Goal: Task Accomplishment & Management: Complete application form

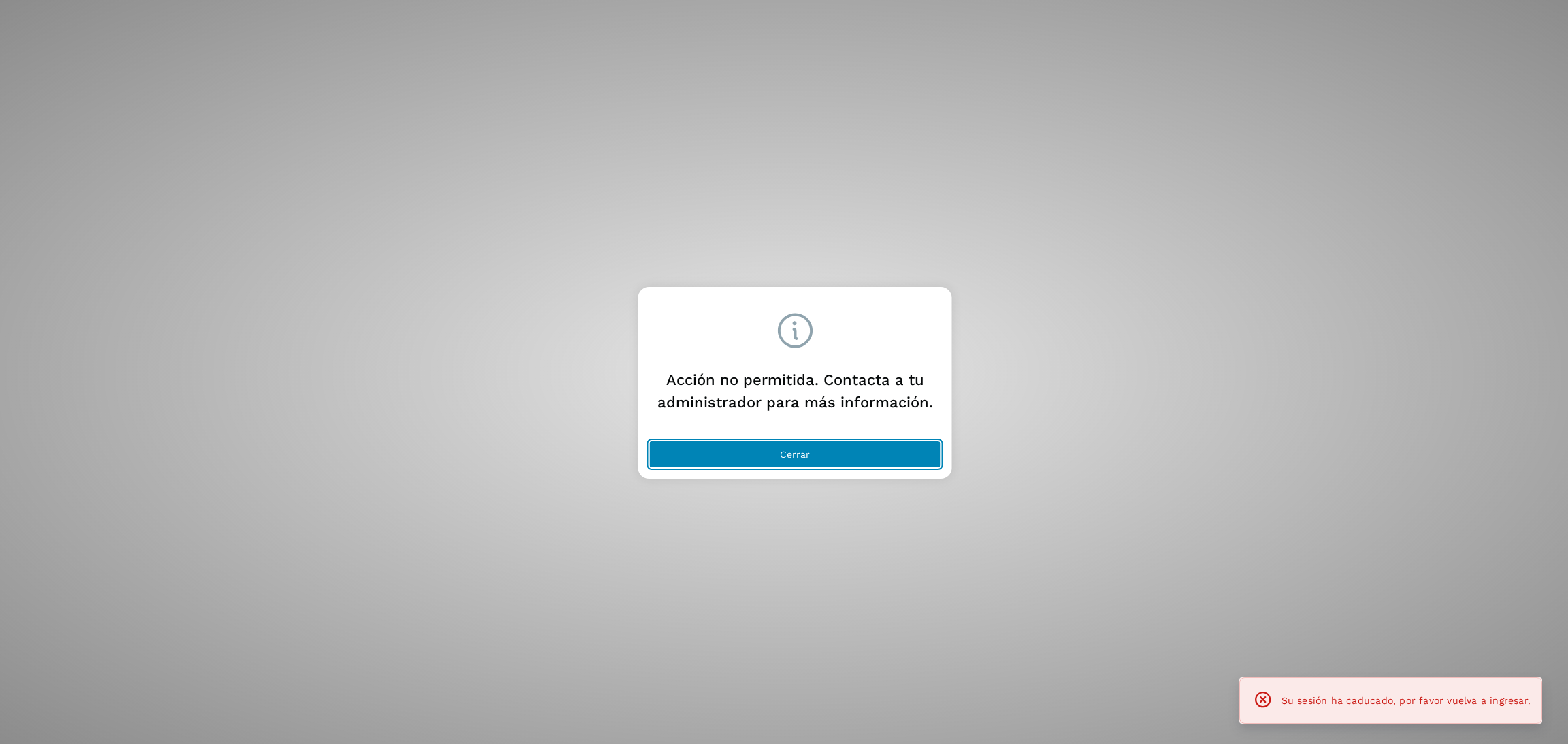
click at [827, 453] on button "Cerrar" at bounding box center [795, 454] width 292 height 27
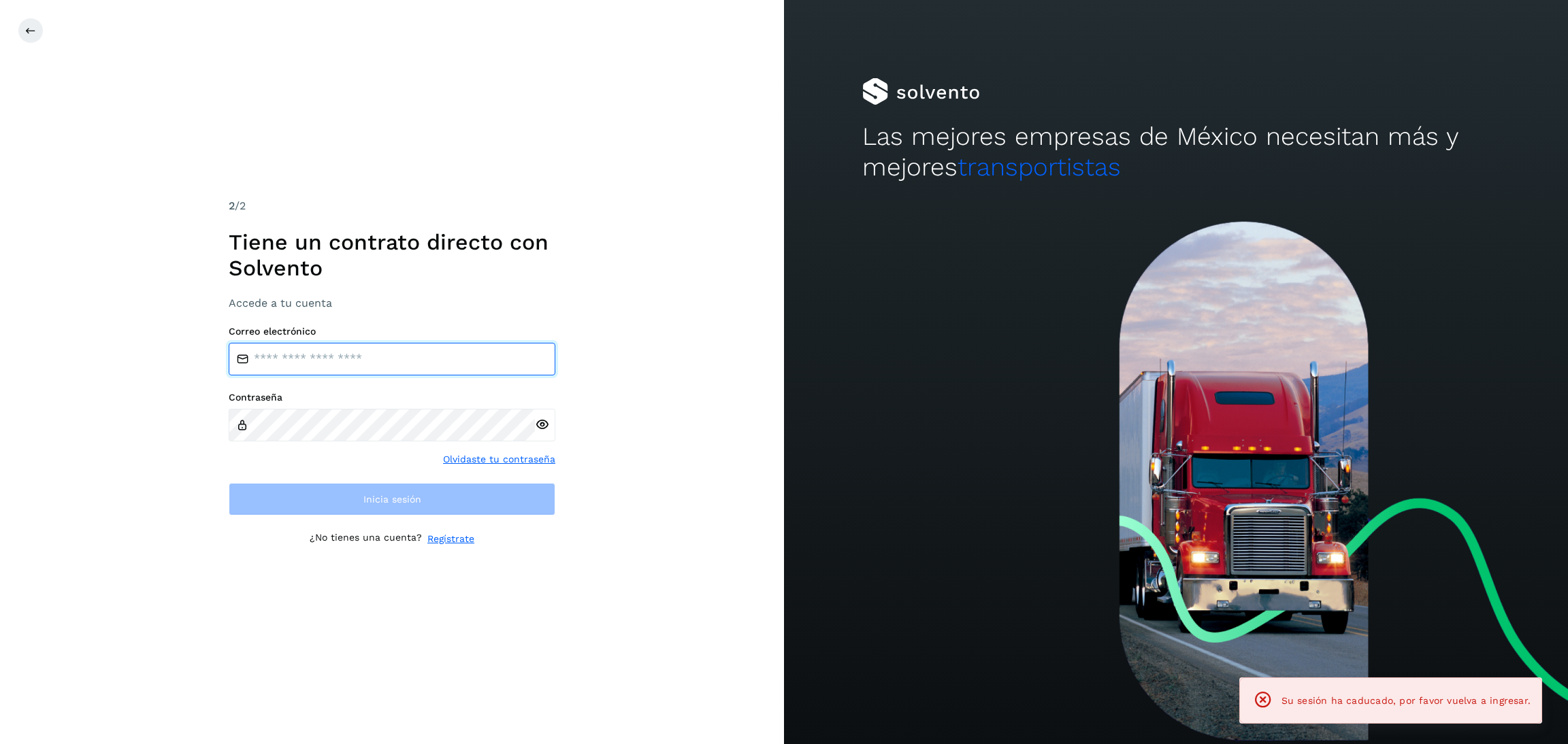
type input "**********"
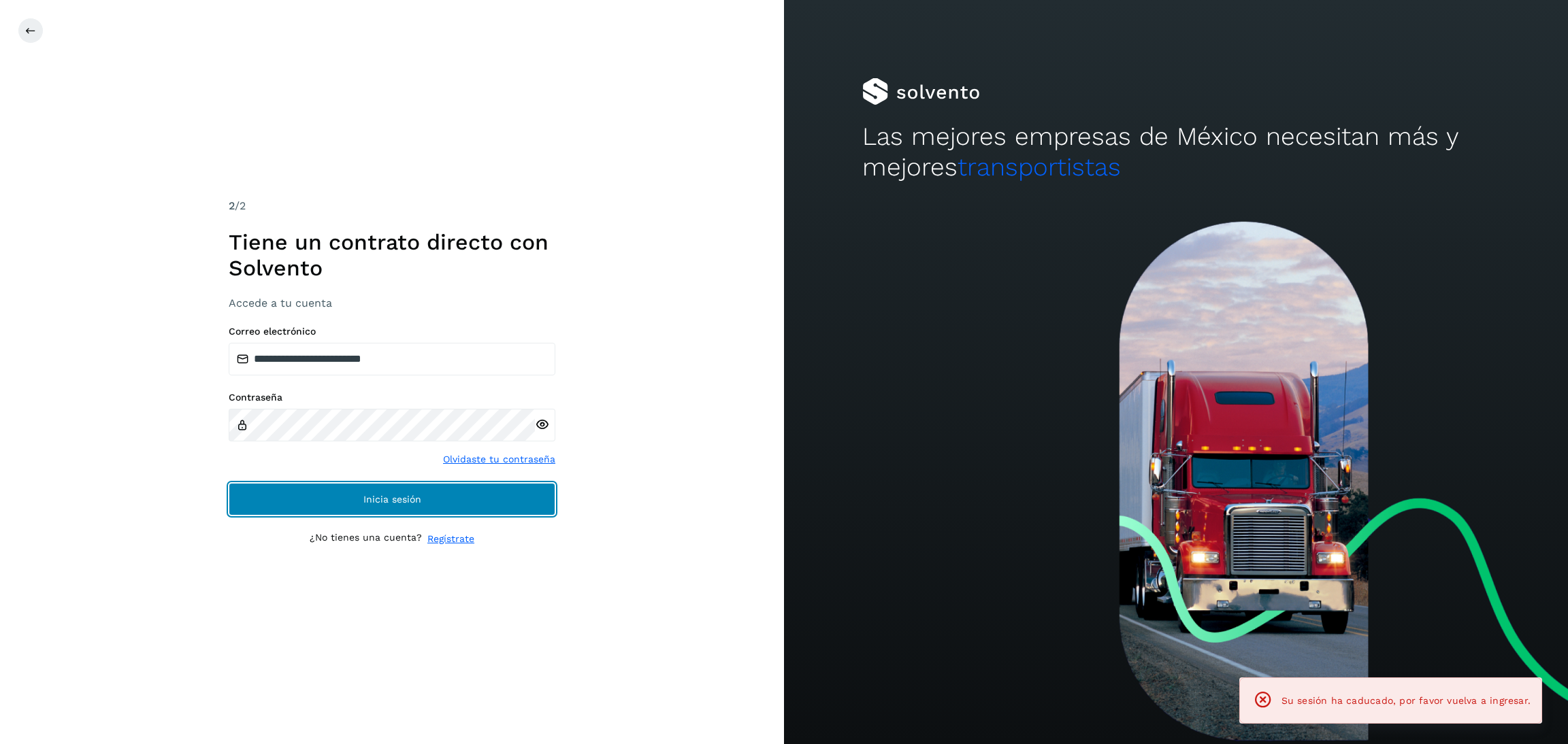
click at [464, 491] on button "Inicia sesión" at bounding box center [392, 499] width 327 height 33
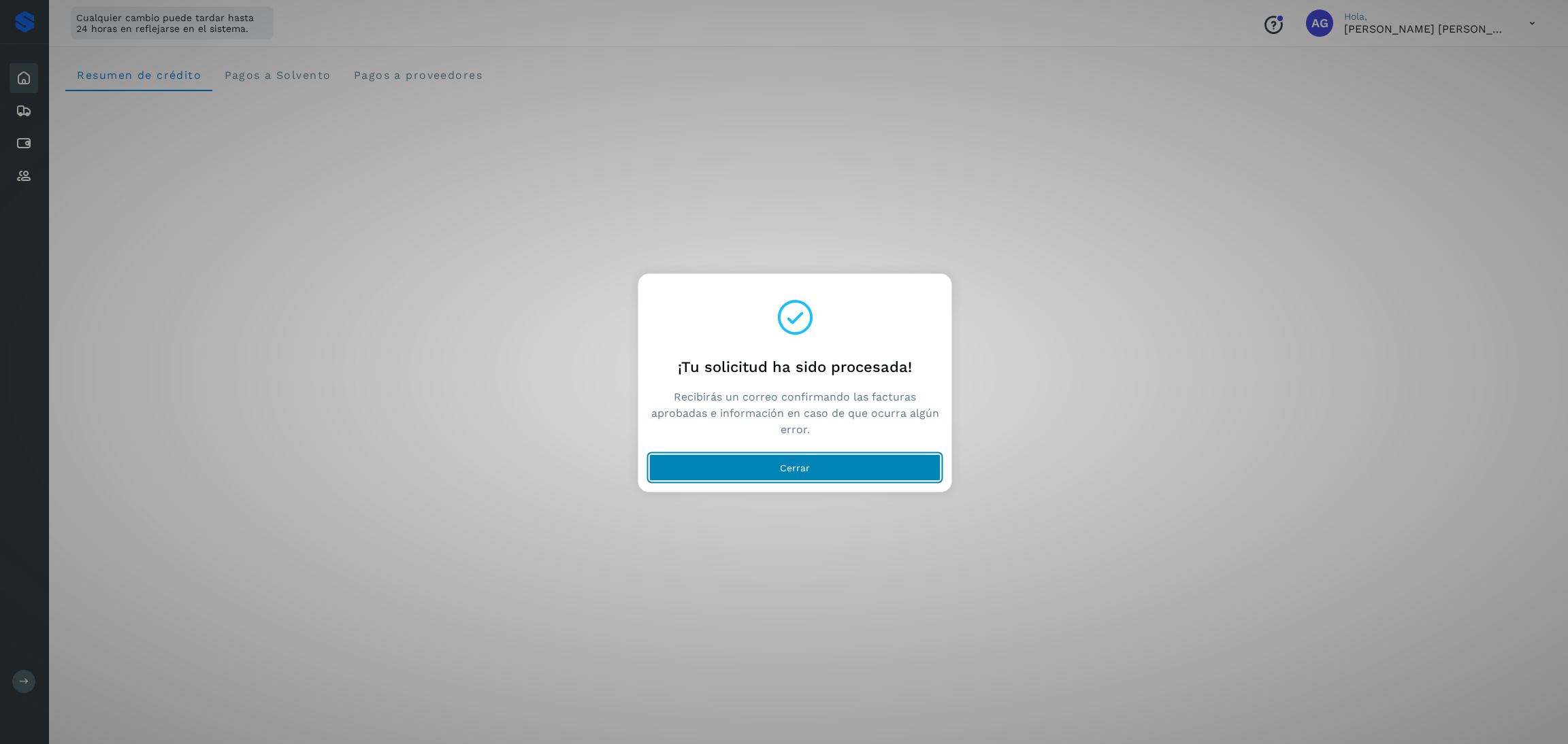
click at [851, 478] on button "Cerrar" at bounding box center [795, 467] width 292 height 27
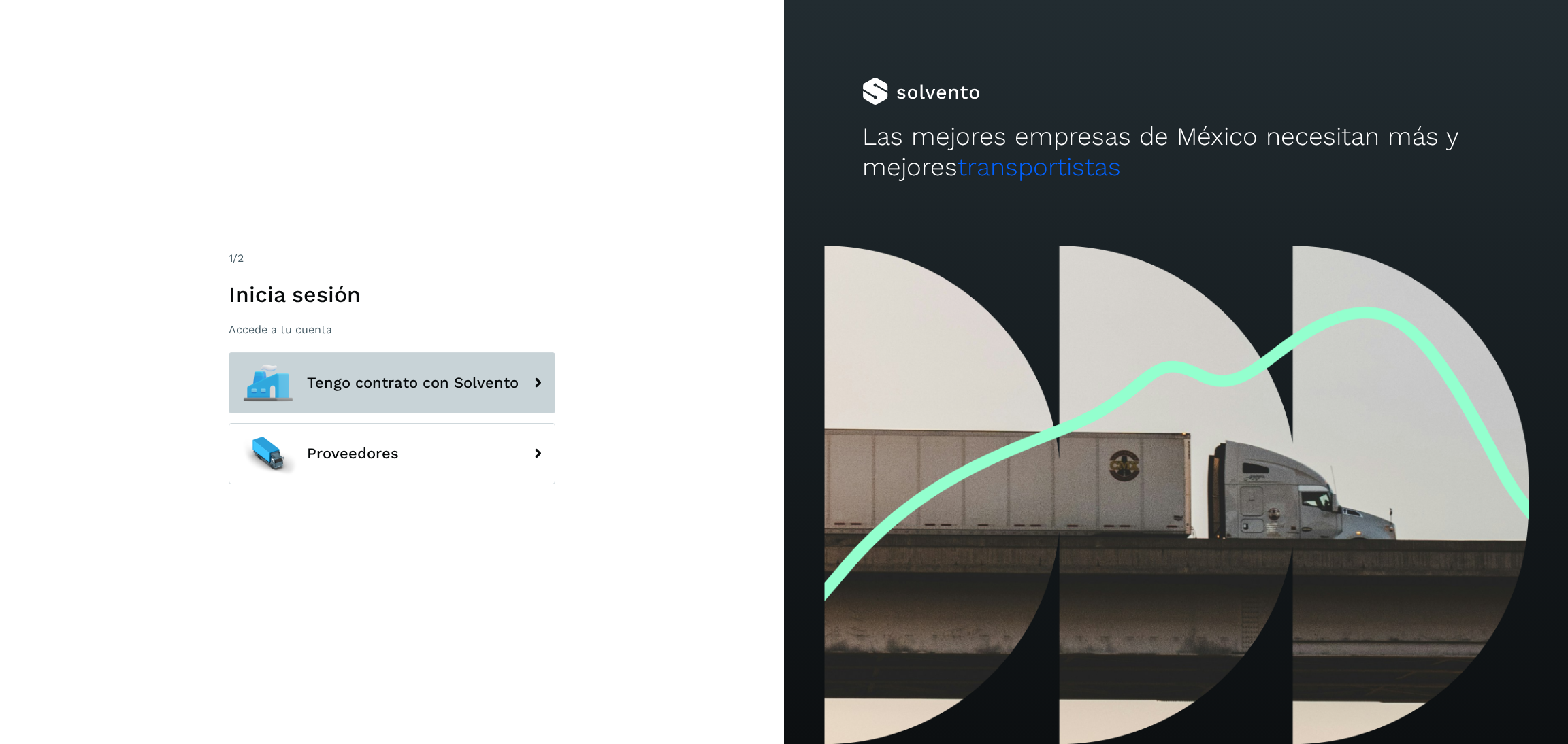
click at [404, 381] on span "Tengo contrato con Solvento" at bounding box center [413, 383] width 211 height 16
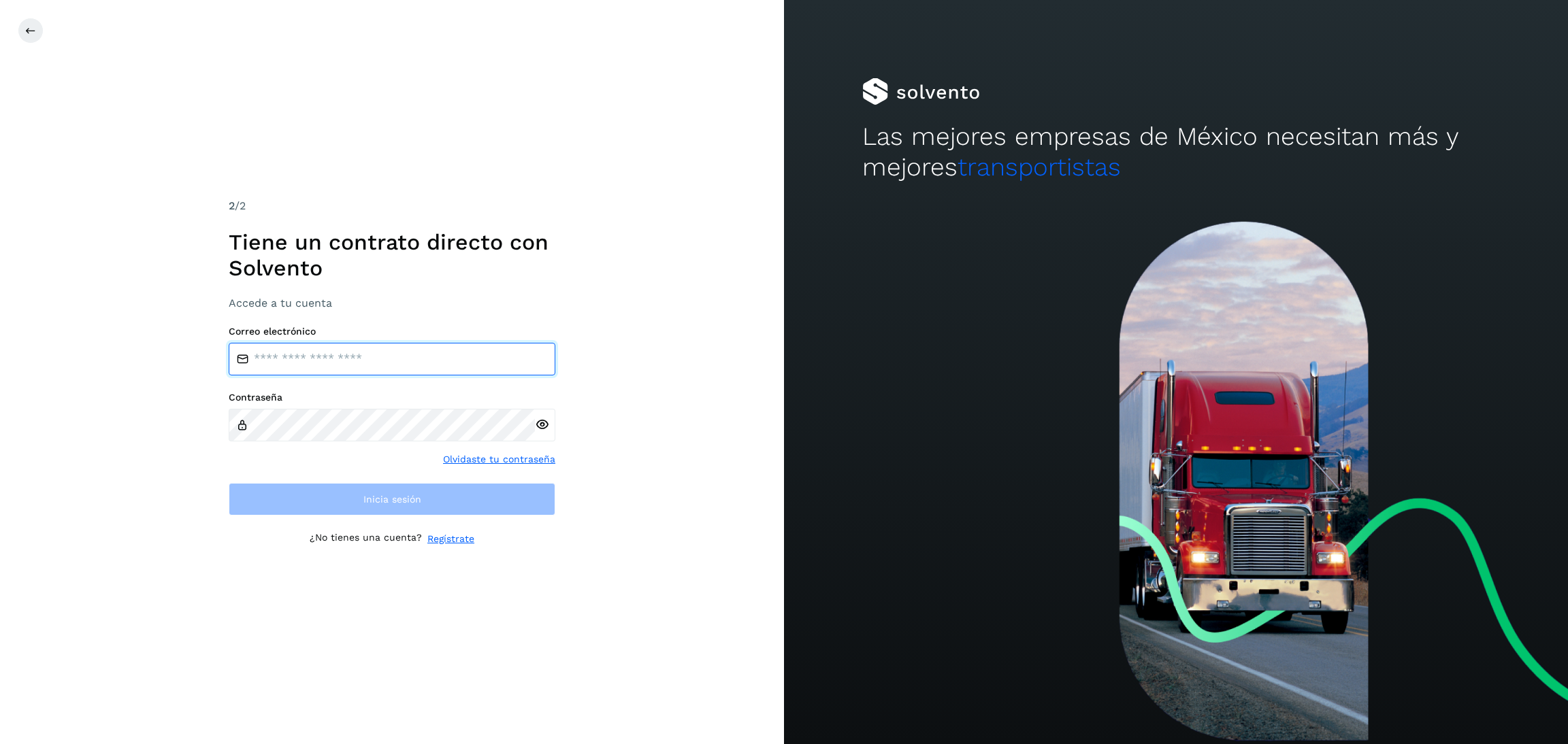
type input "**********"
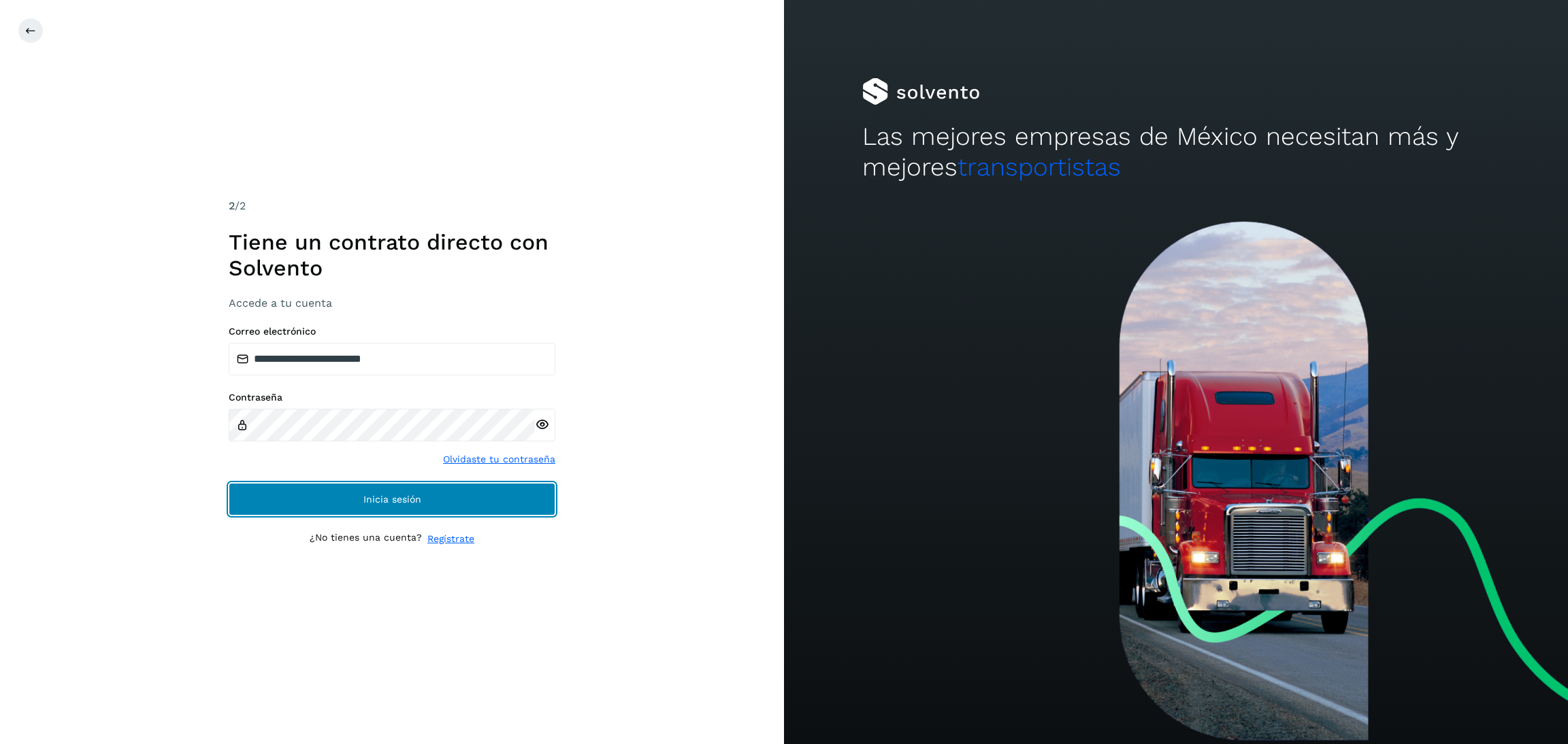
click at [418, 491] on button "Inicia sesión" at bounding box center [392, 499] width 327 height 33
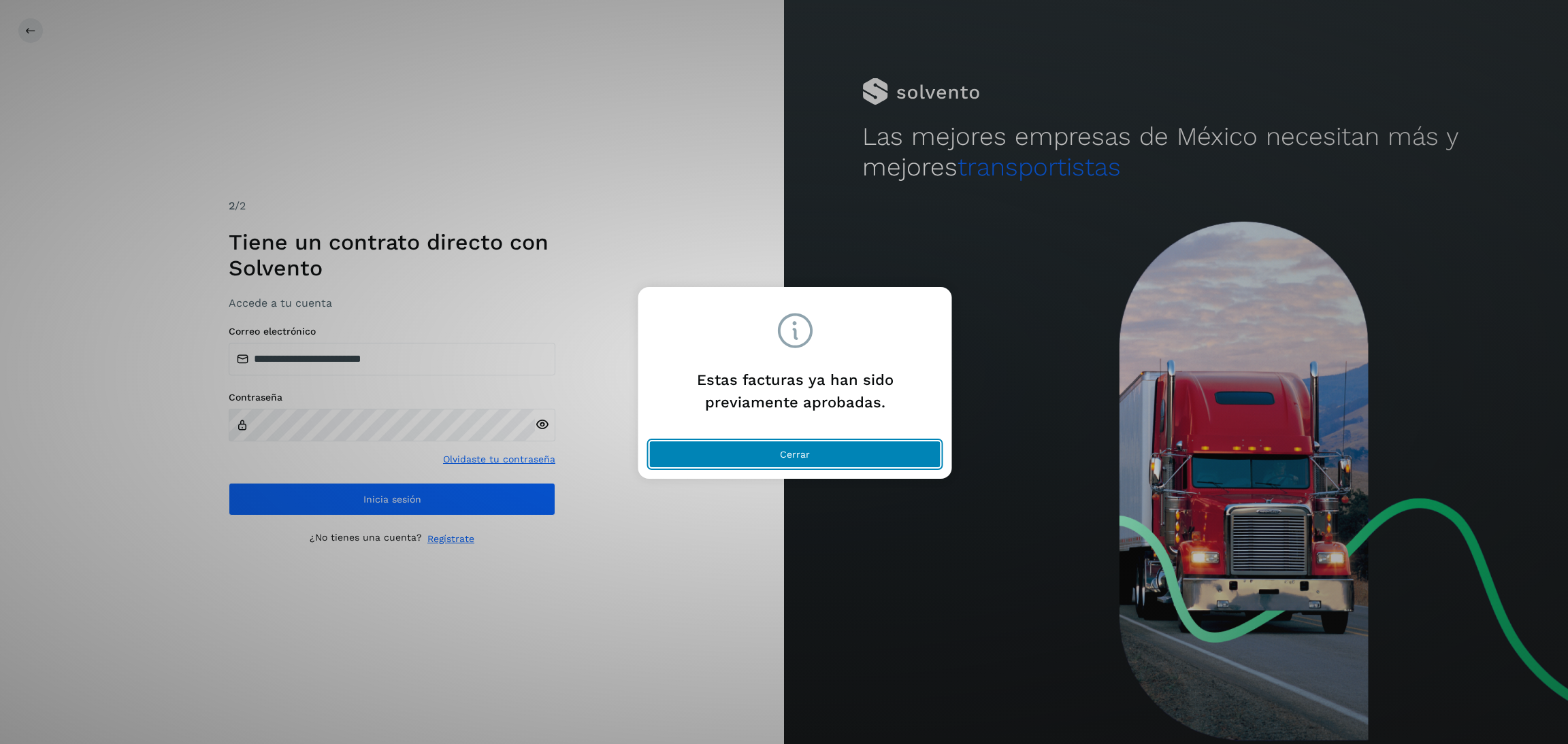
click at [838, 449] on button "Cerrar" at bounding box center [795, 454] width 292 height 27
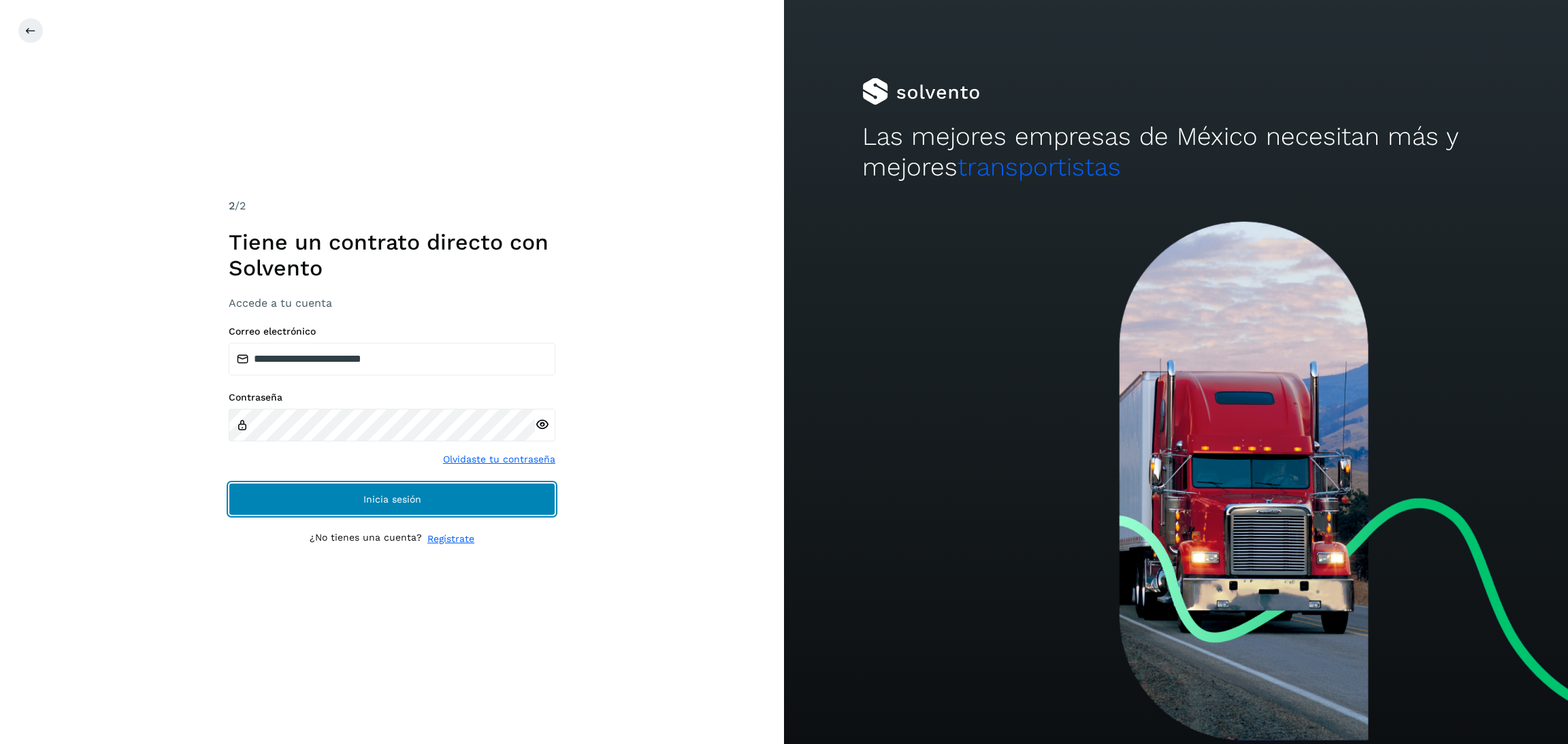
click at [511, 500] on button "Inicia sesión" at bounding box center [392, 499] width 327 height 33
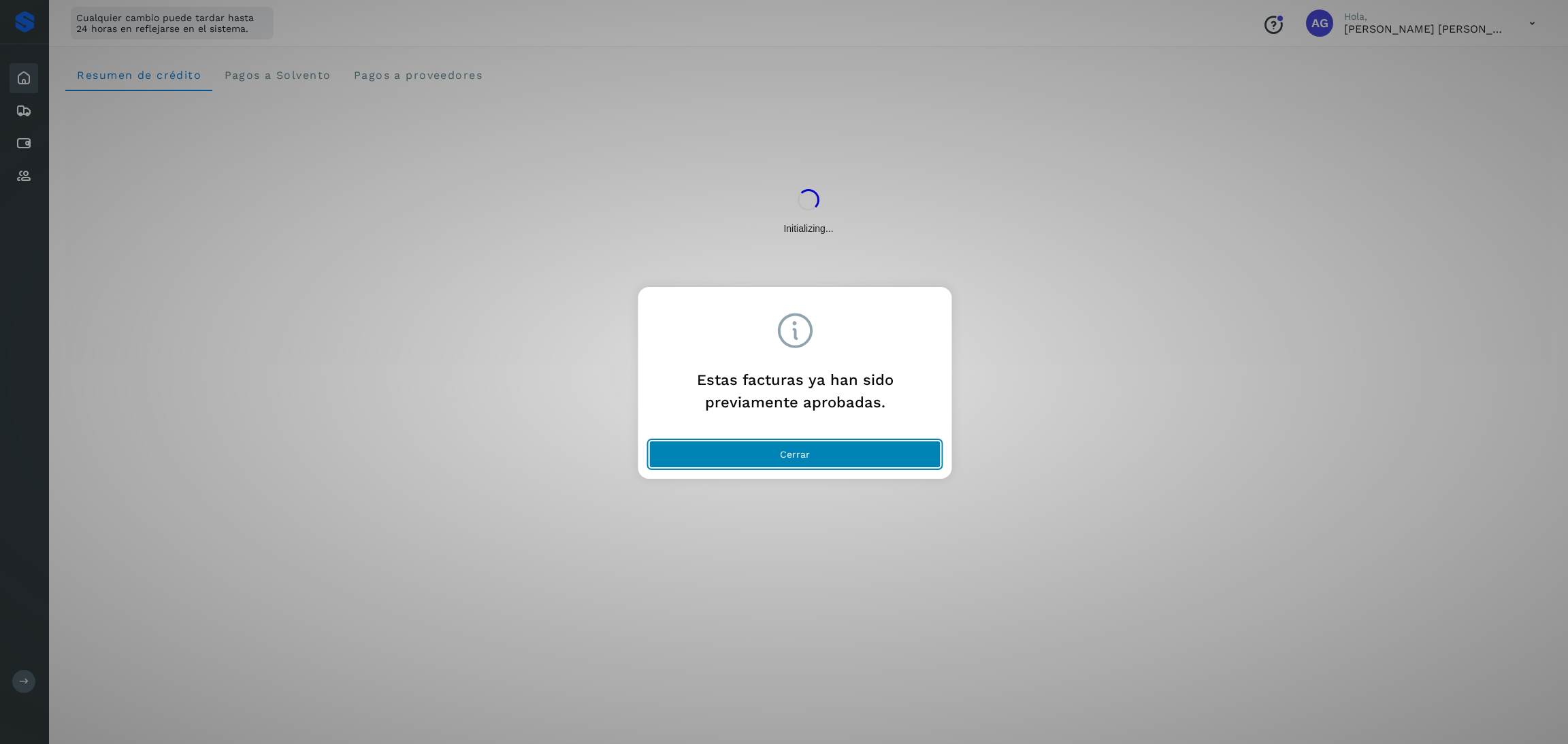
click at [745, 452] on button "Cerrar" at bounding box center [795, 454] width 292 height 27
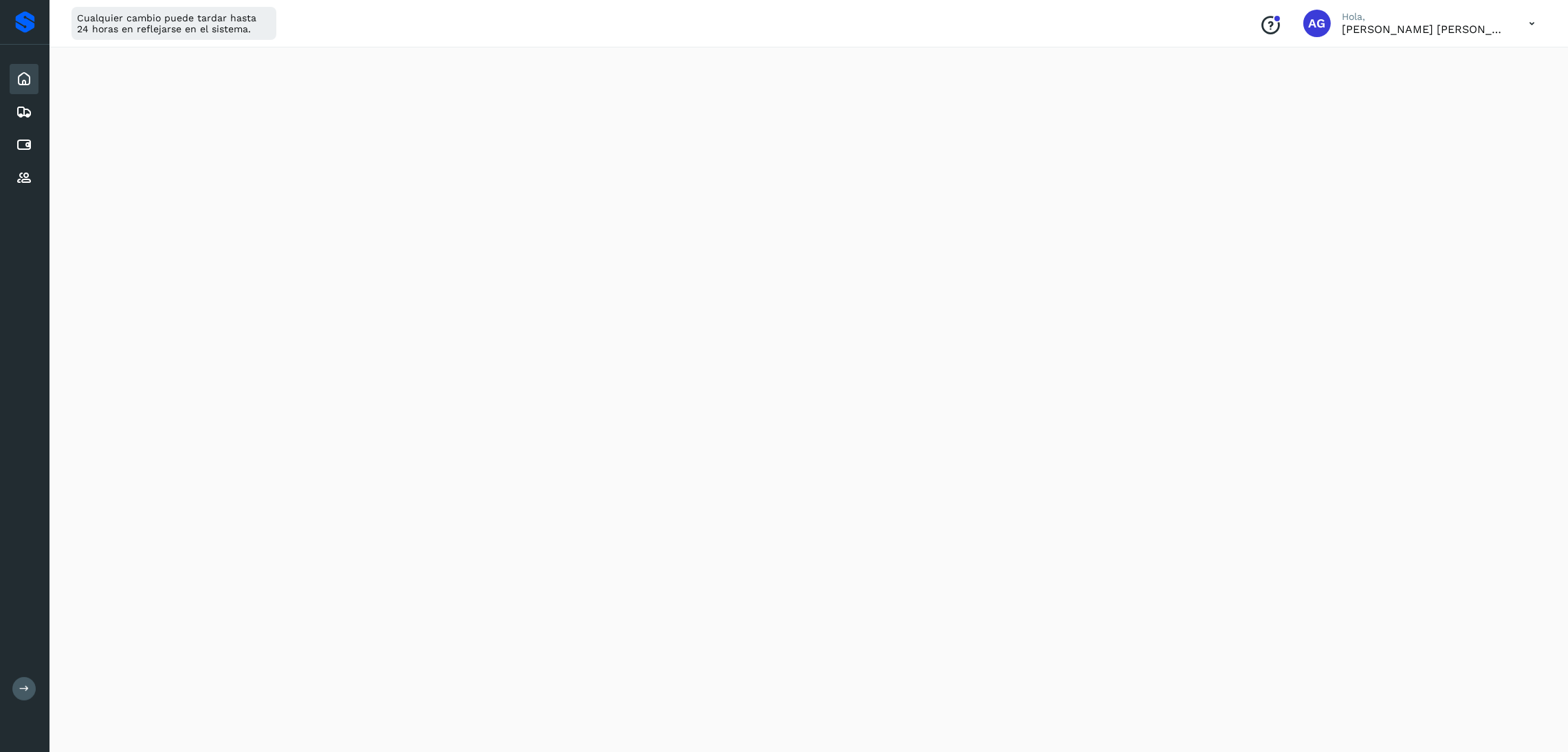
scroll to position [103, 0]
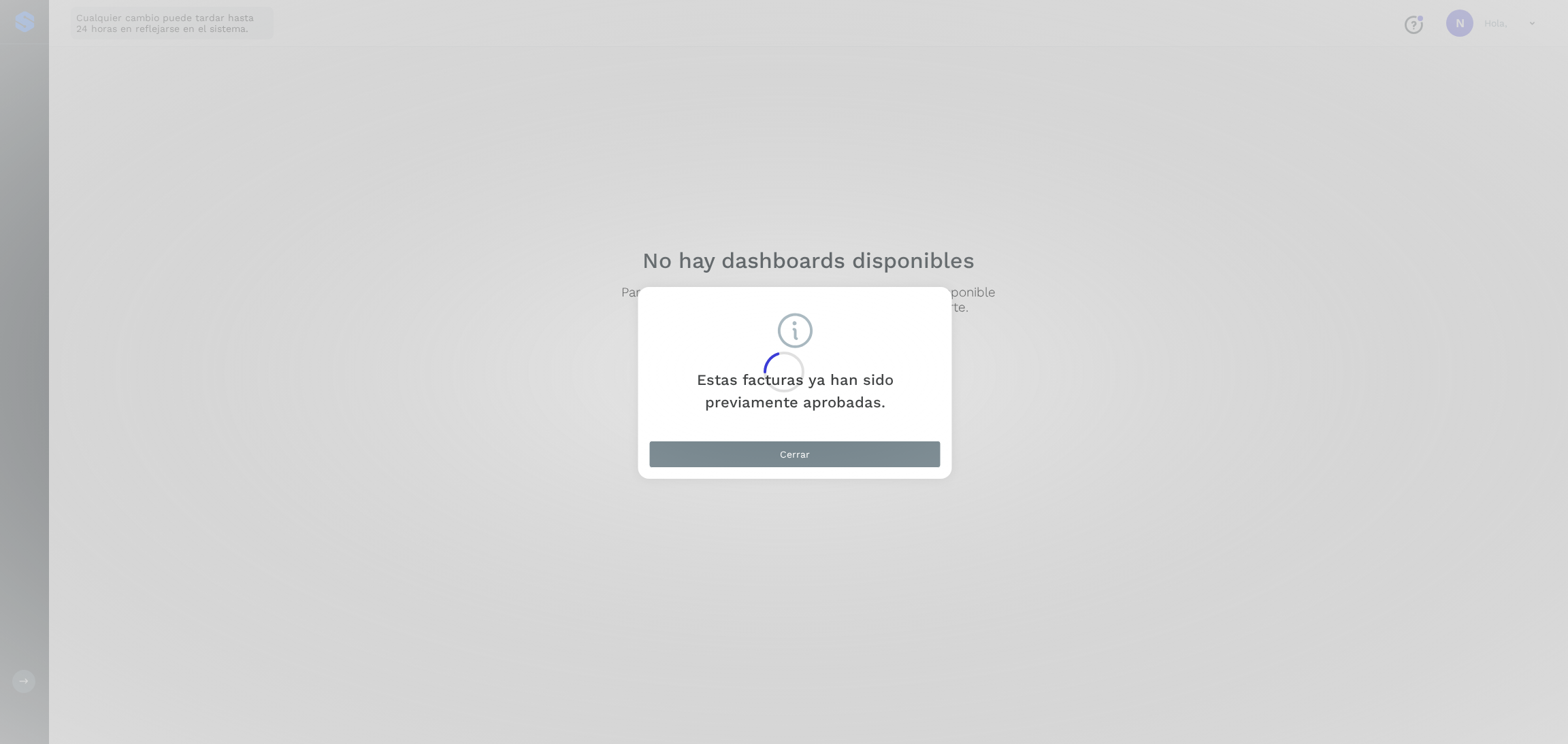
click at [803, 449] on div at bounding box center [784, 372] width 1568 height 744
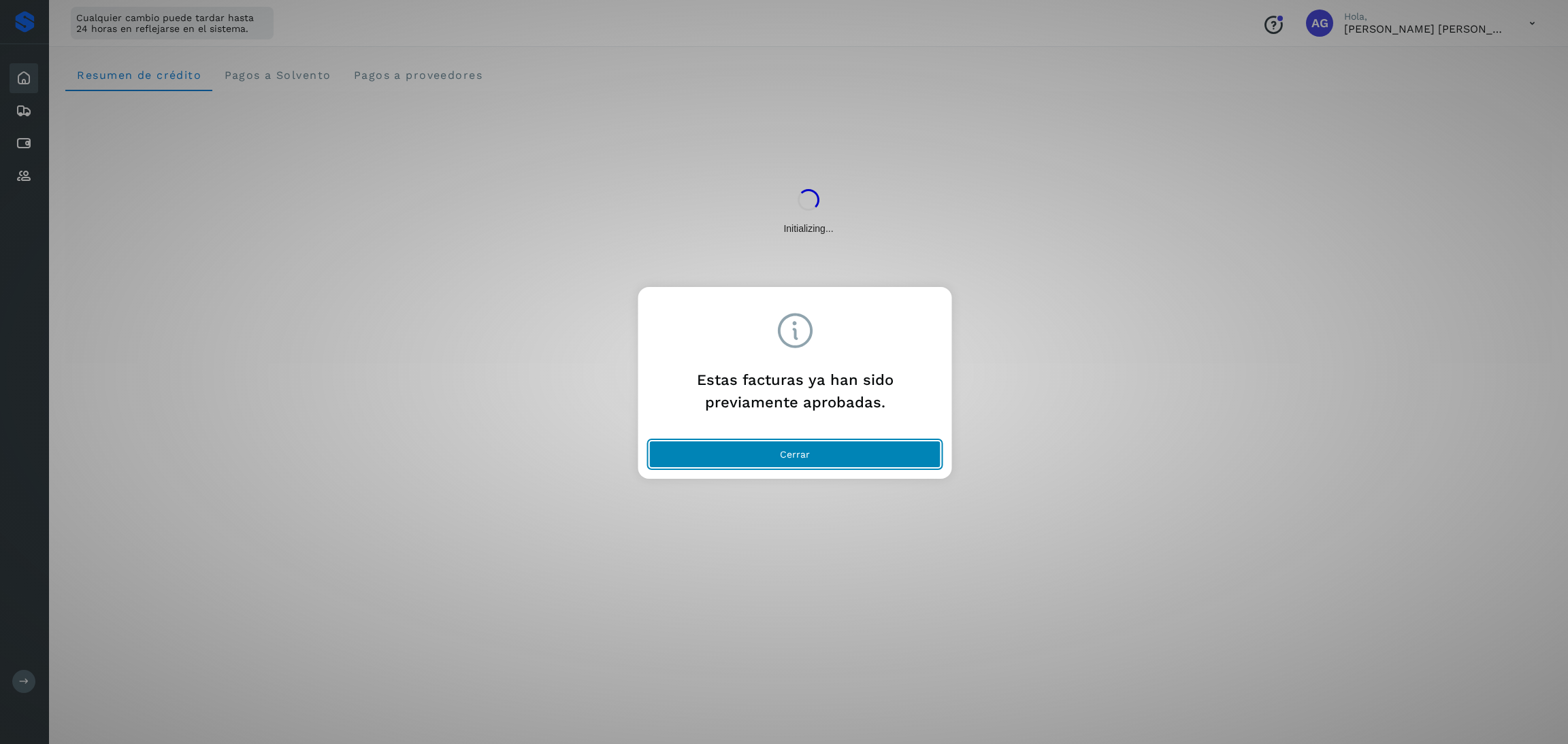
click at [775, 449] on button "Cerrar" at bounding box center [795, 454] width 292 height 27
